Goal: Information Seeking & Learning: Learn about a topic

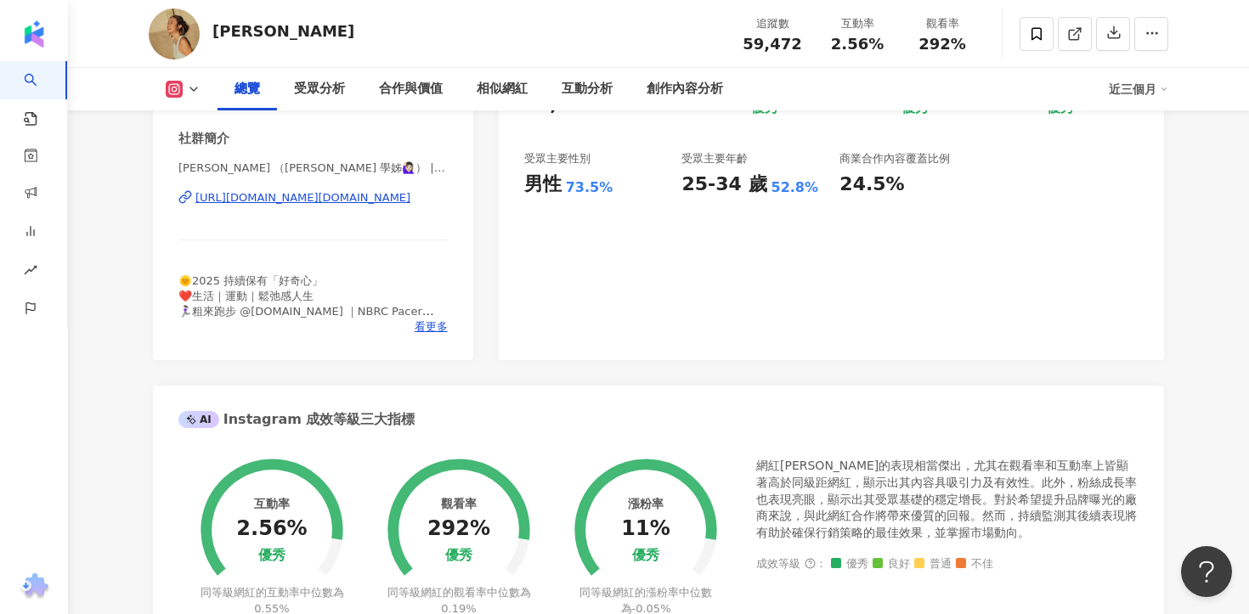
click at [378, 204] on div "[URL][DOMAIN_NAME][DOMAIN_NAME]" at bounding box center [302, 197] width 215 height 15
drag, startPoint x: 829, startPoint y: 40, endPoint x: 904, endPoint y: 40, distance: 74.8
click at [904, 40] on div "追蹤數 59,472 互動率 2.56% 觀看率 292%" at bounding box center [857, 33] width 255 height 50
copy div "2.56% 觀看率"
click at [854, 51] on span "2.56%" at bounding box center [857, 44] width 53 height 17
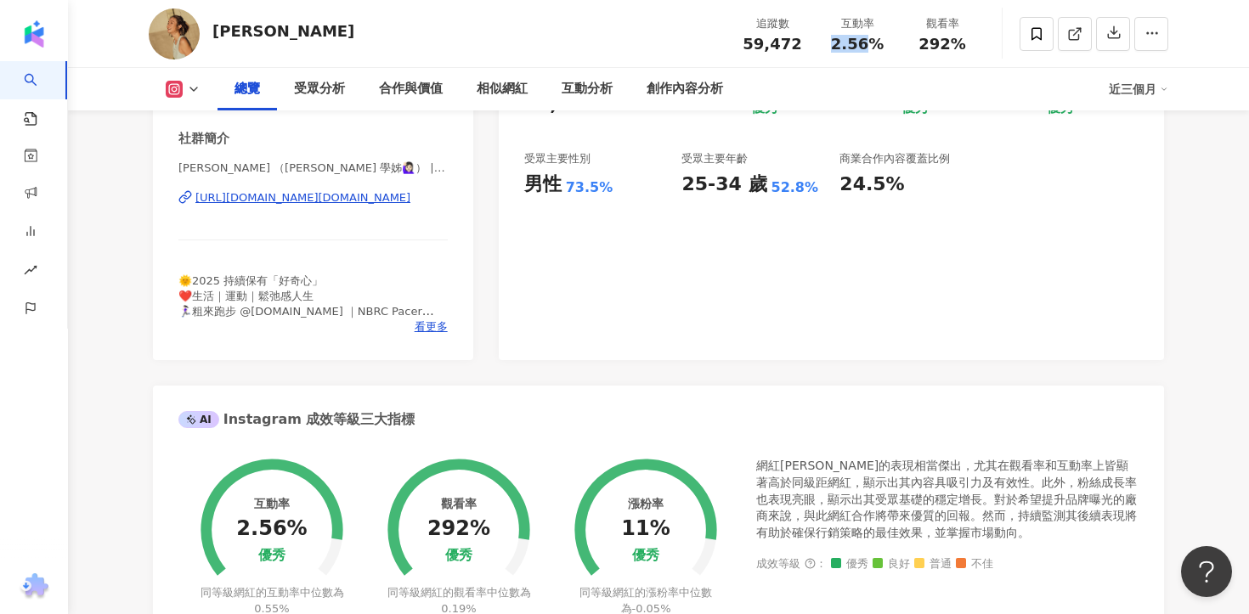
click at [854, 51] on span "2.56%" at bounding box center [857, 44] width 53 height 17
drag, startPoint x: 893, startPoint y: 39, endPoint x: 837, endPoint y: 39, distance: 56.1
click at [837, 39] on div "互動率 2.56%" at bounding box center [857, 33] width 85 height 37
copy span "2.56%"
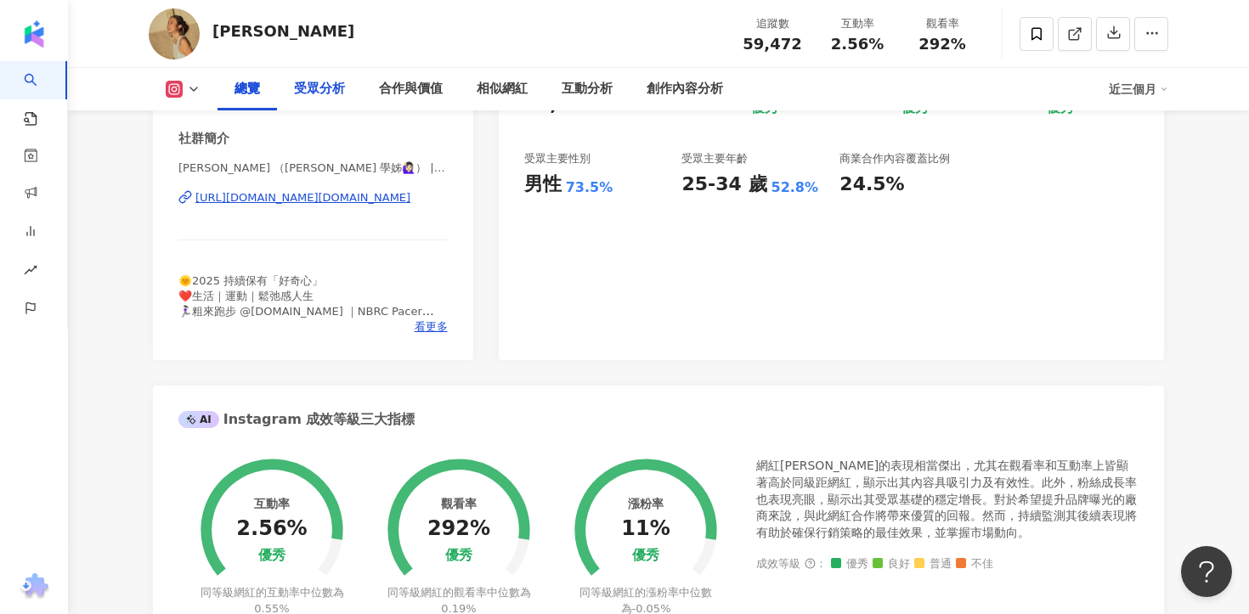
click at [336, 81] on div "受眾分析" at bounding box center [319, 89] width 51 height 20
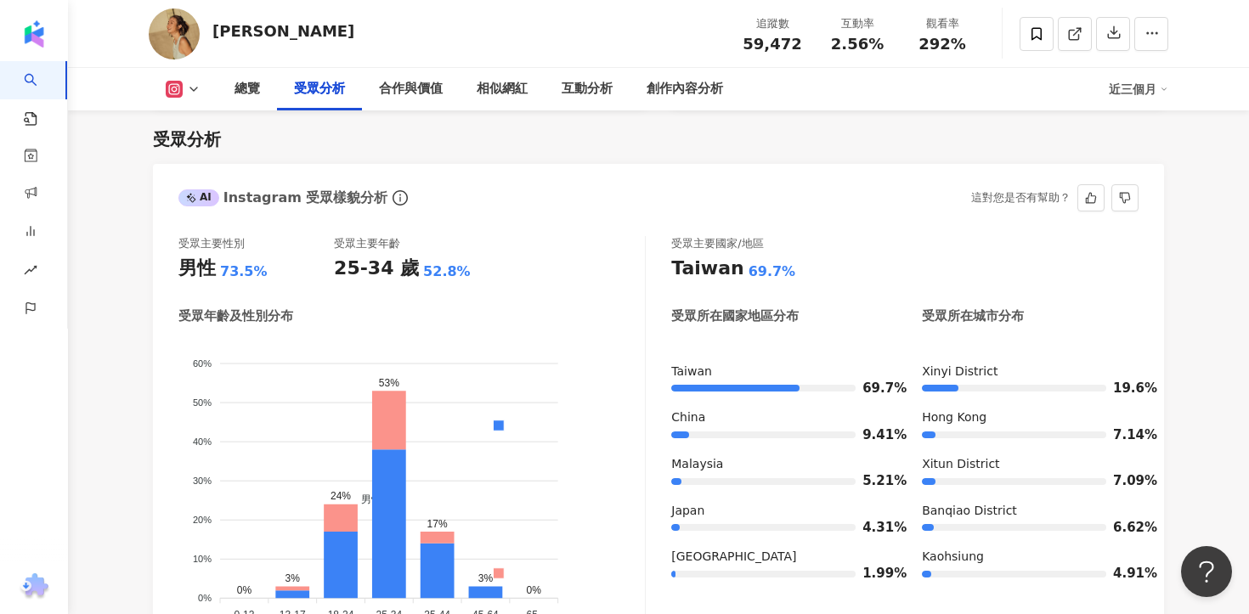
scroll to position [1504, 0]
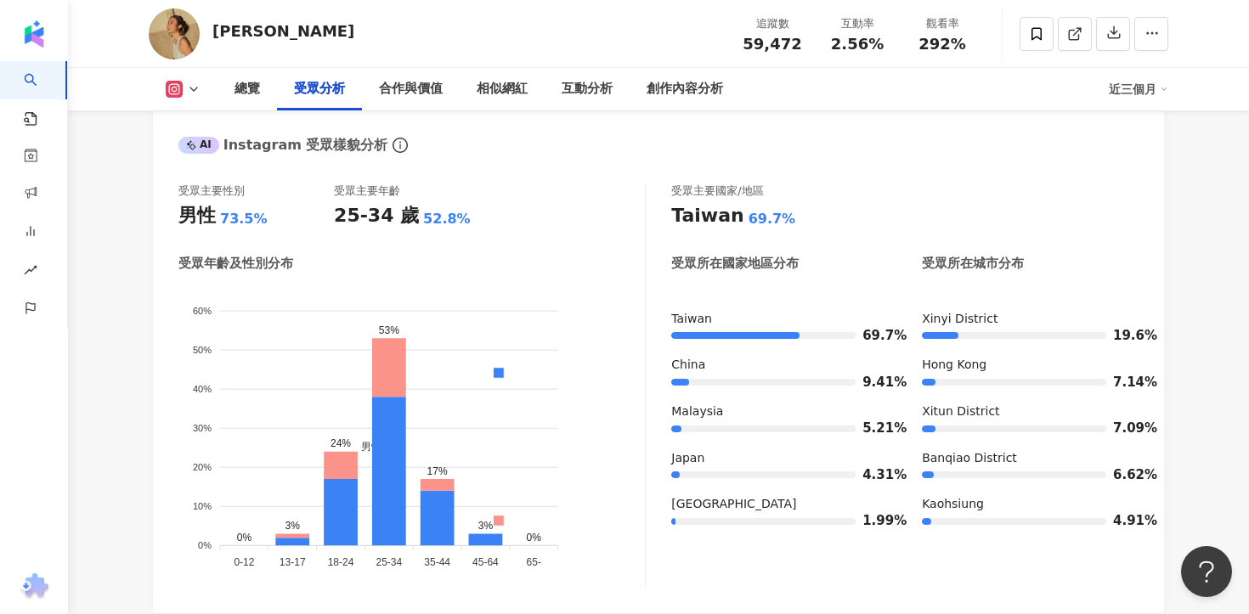
click at [226, 28] on div "Hsieh ting hsuan" at bounding box center [283, 30] width 142 height 21
copy div "Hsieh ting hsuan"
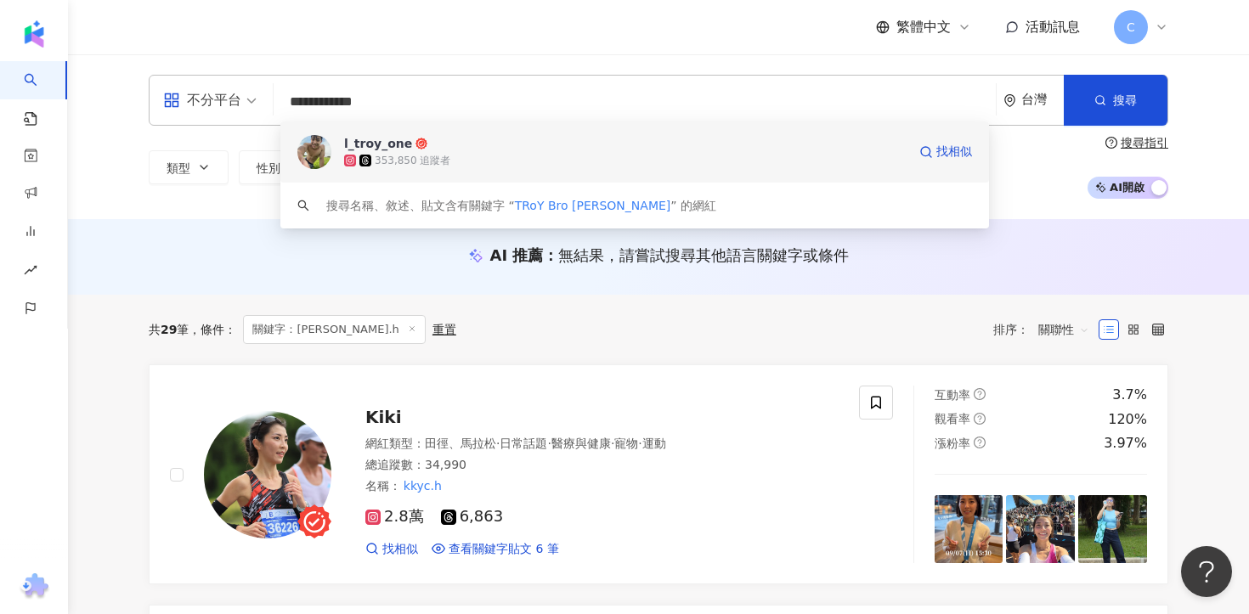
click at [469, 144] on span "l_troy_one" at bounding box center [625, 143] width 562 height 17
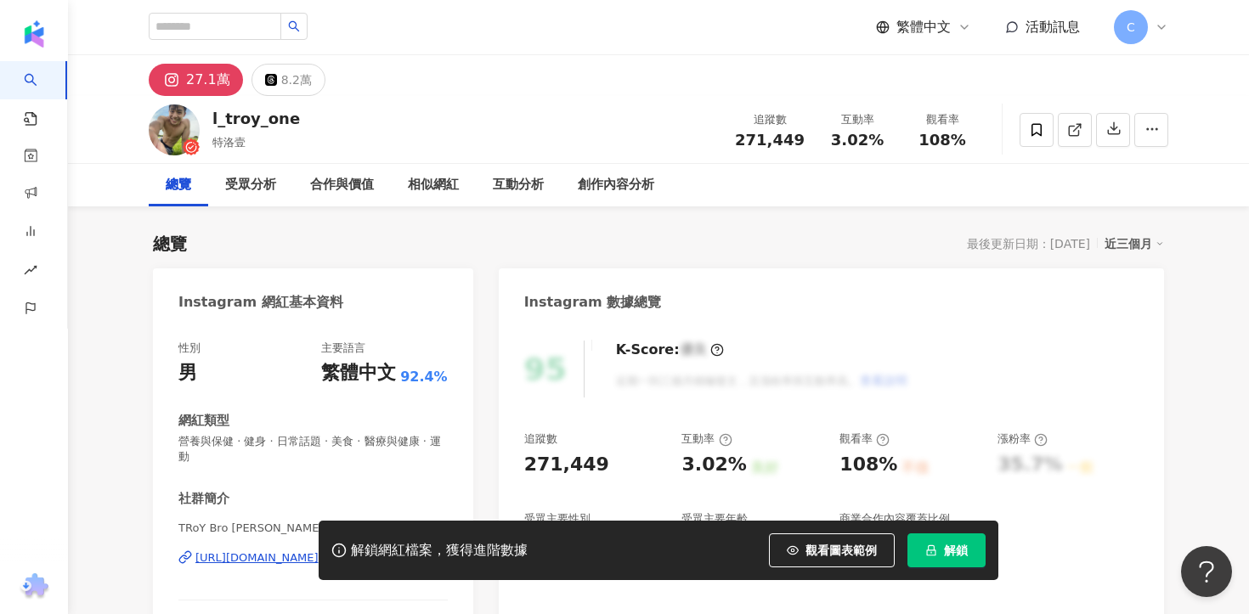
click at [942, 558] on button "解鎖" at bounding box center [946, 551] width 78 height 34
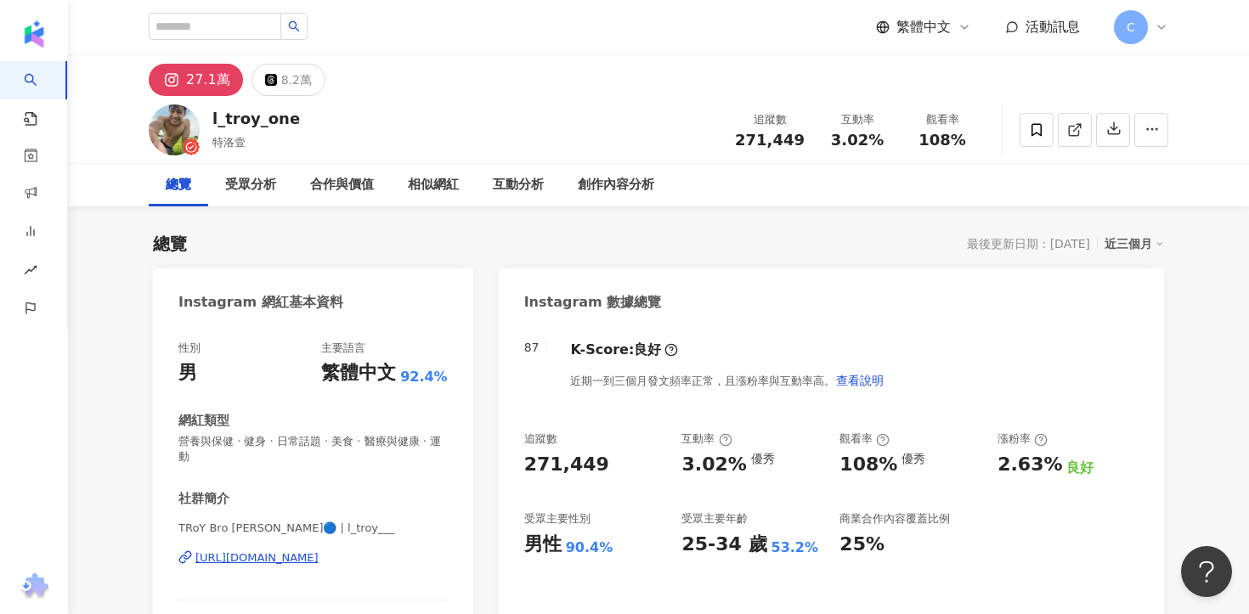
click at [767, 140] on span "271,449" at bounding box center [770, 140] width 70 height 18
click at [319, 551] on div "[URL][DOMAIN_NAME]" at bounding box center [256, 558] width 123 height 15
click at [274, 185] on div "受眾分析" at bounding box center [250, 185] width 51 height 20
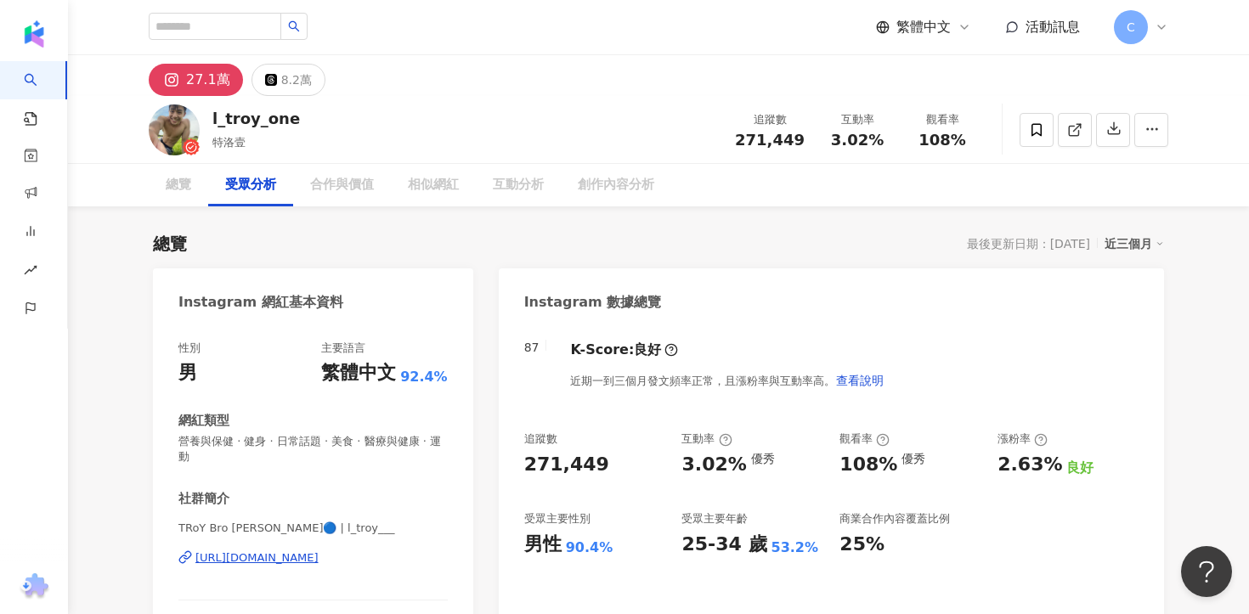
scroll to position [1451, 0]
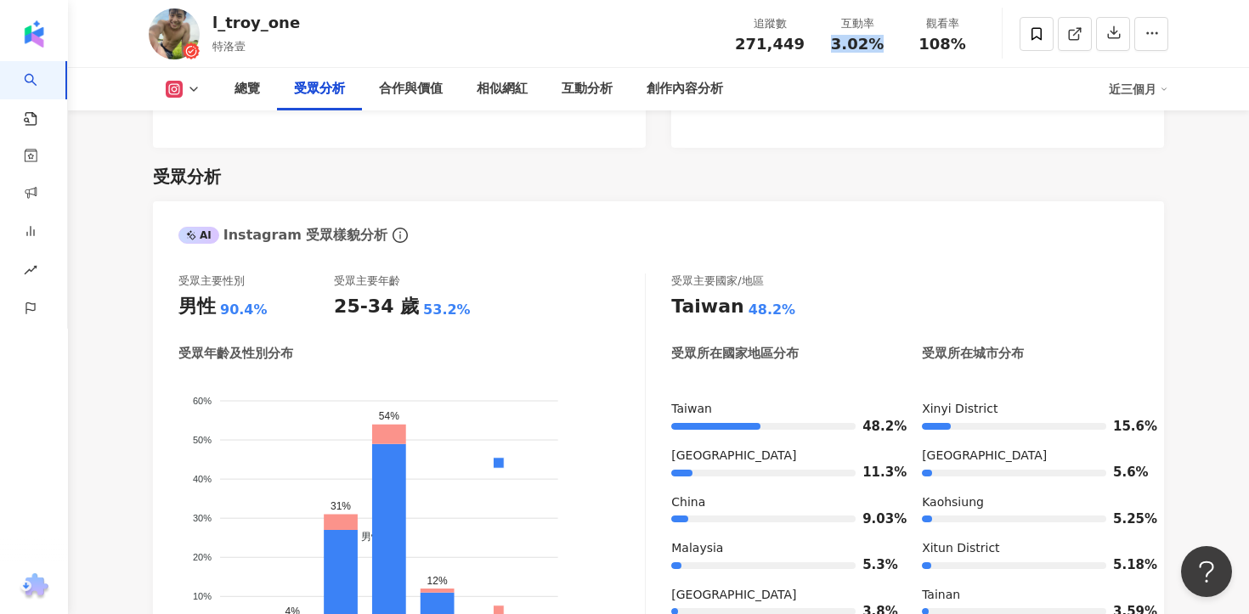
drag, startPoint x: 830, startPoint y: 45, endPoint x: 880, endPoint y: 45, distance: 50.1
click at [880, 45] on div "3.02%" at bounding box center [857, 44] width 65 height 17
copy span "3.02%"
